Goal: Communication & Community: Answer question/provide support

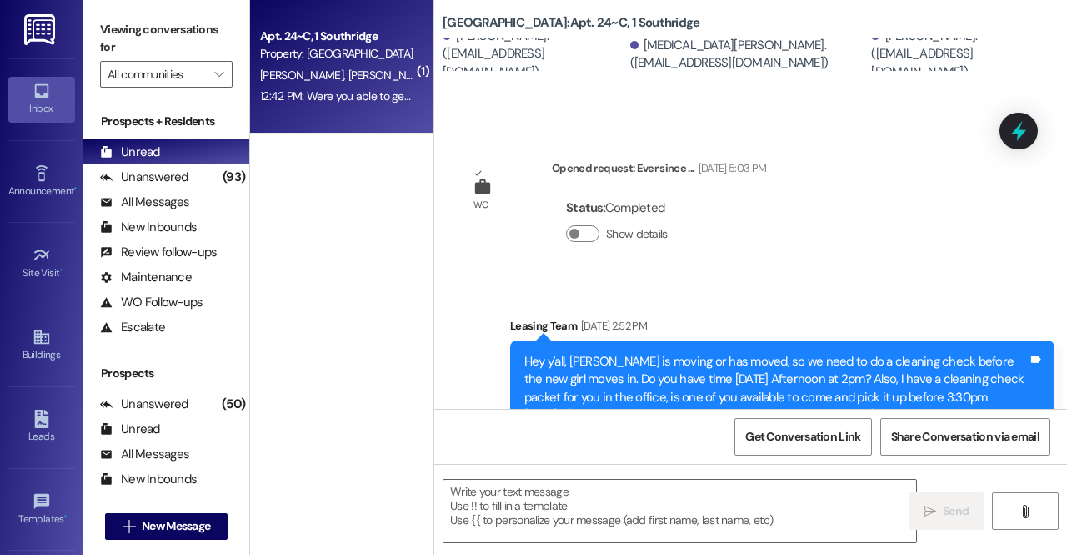
scroll to position [13952, 0]
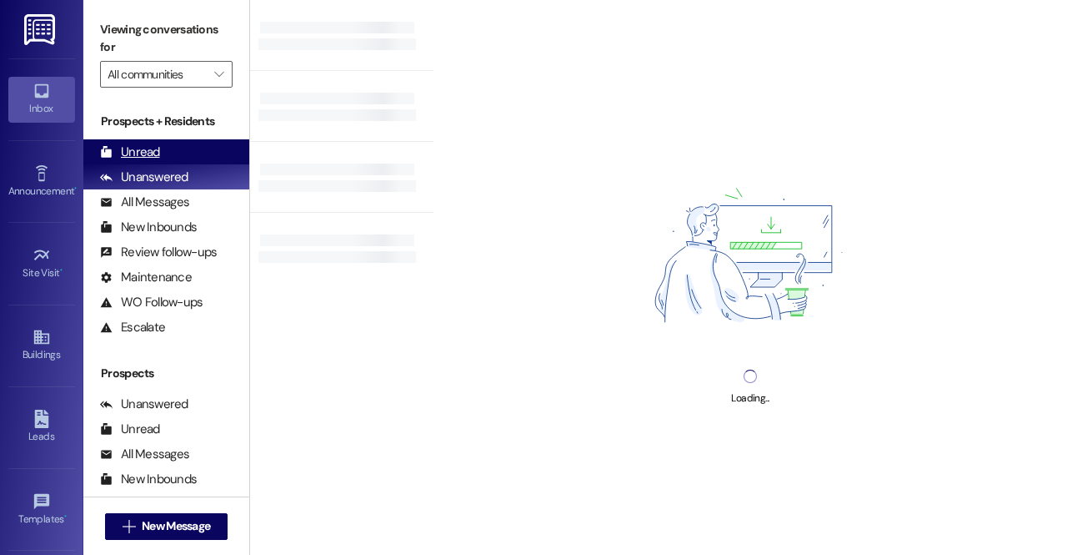
click at [168, 149] on div "Unread (0)" at bounding box center [166, 151] width 166 height 25
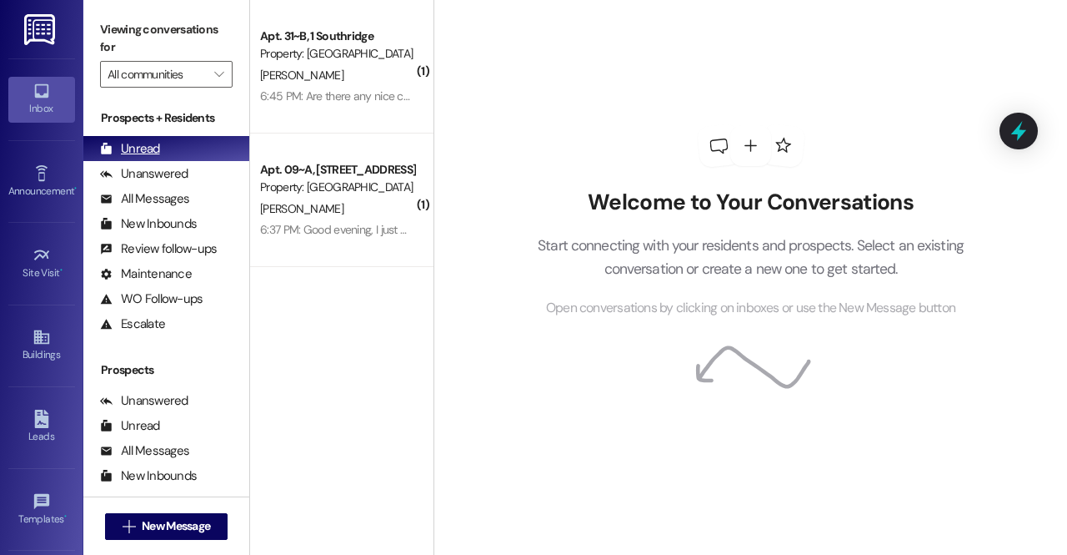
scroll to position [5, 0]
